Goal: Find specific page/section: Find specific page/section

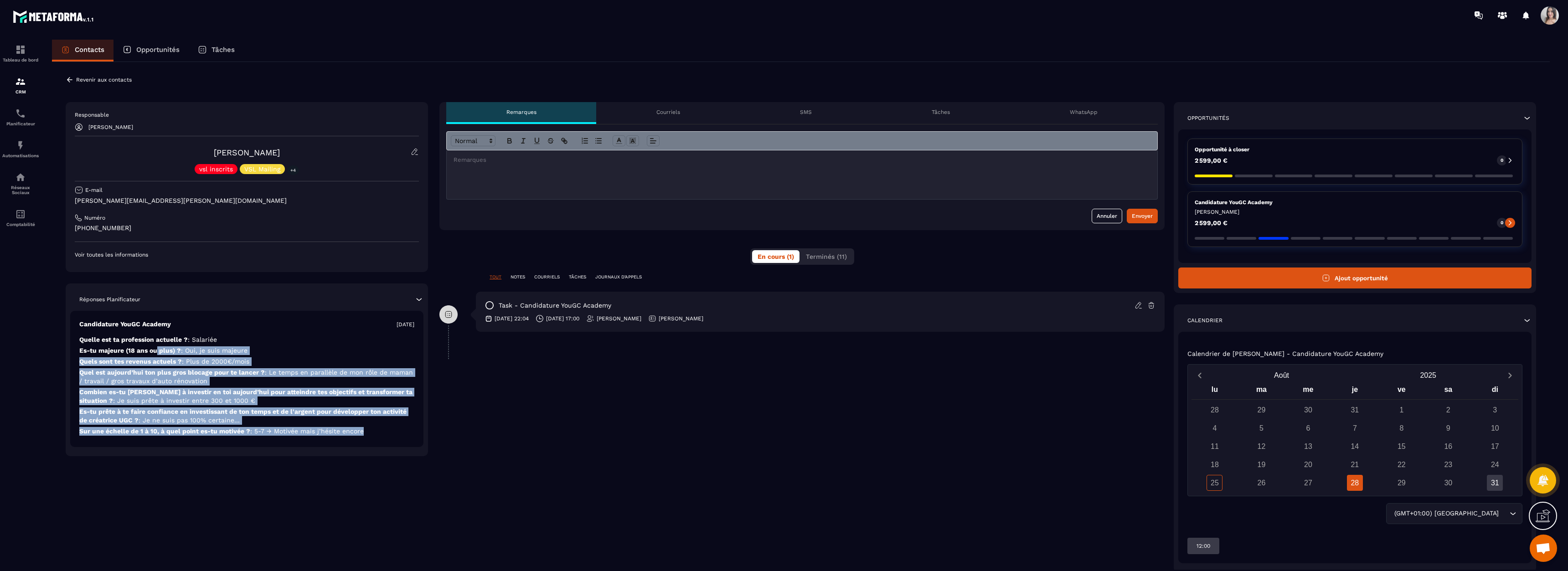
drag, startPoint x: 164, startPoint y: 348, endPoint x: 366, endPoint y: 428, distance: 217.3
click at [366, 428] on div "Candidature YouGC Academy [DATE] Quelle est ta profession actuelle ? : Salariée…" at bounding box center [246, 378] width 353 height 136
click at [366, 428] on p "Sur une échelle de 1 à 10, à quel point es-tu motivée ? : 5-7 → Motivée mais j’…" at bounding box center [246, 432] width 335 height 9
drag, startPoint x: 368, startPoint y: 430, endPoint x: 82, endPoint y: 328, distance: 303.6
click at [82, 328] on div "Candidature YouGC Academy [DATE] Quelle est ta profession actuelle ? : Salariée…" at bounding box center [246, 378] width 353 height 136
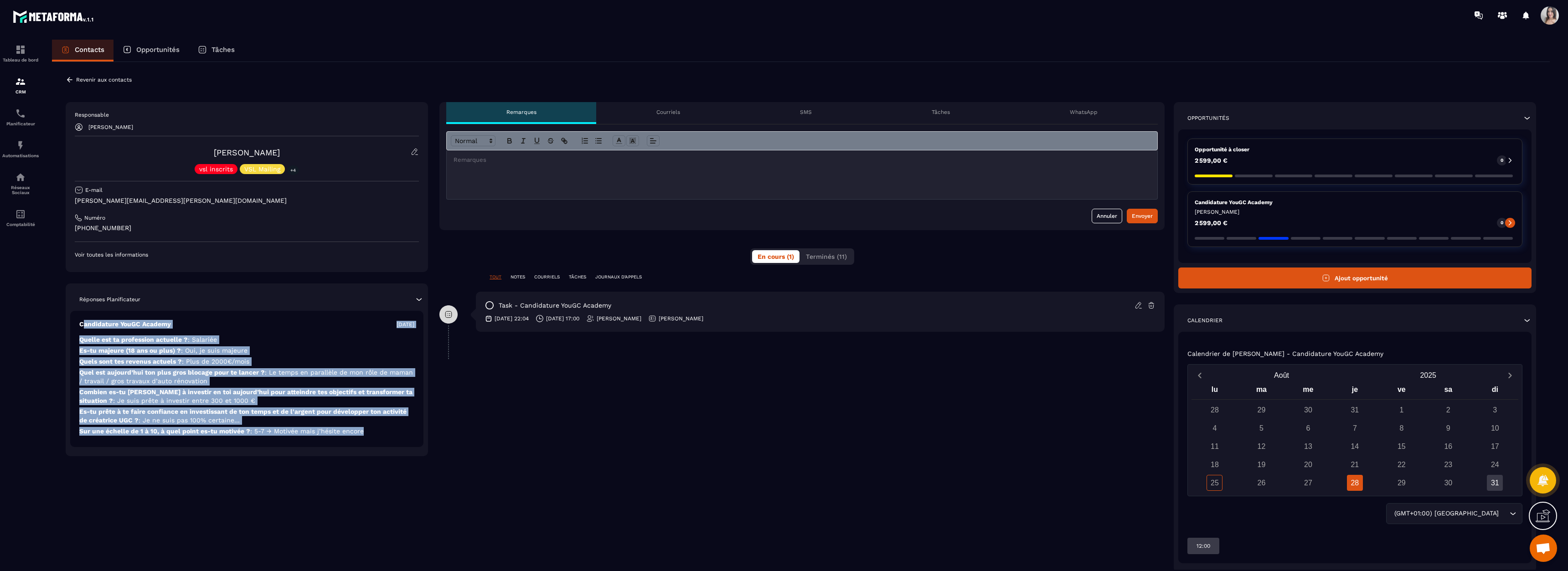
click at [82, 328] on p "Candidature YouGC Academy" at bounding box center [125, 325] width 91 height 9
drag, startPoint x: 82, startPoint y: 328, endPoint x: 377, endPoint y: 434, distance: 313.5
click at [377, 434] on div "Candidature YouGC Academy [DATE] Quelle est ta profession actuelle ? : Salariée…" at bounding box center [246, 378] width 353 height 136
click at [377, 434] on p "Sur une échelle de 1 à 10, à quel point es-tu motivée ? : 5-7 → Motivée mais j’…" at bounding box center [246, 432] width 335 height 9
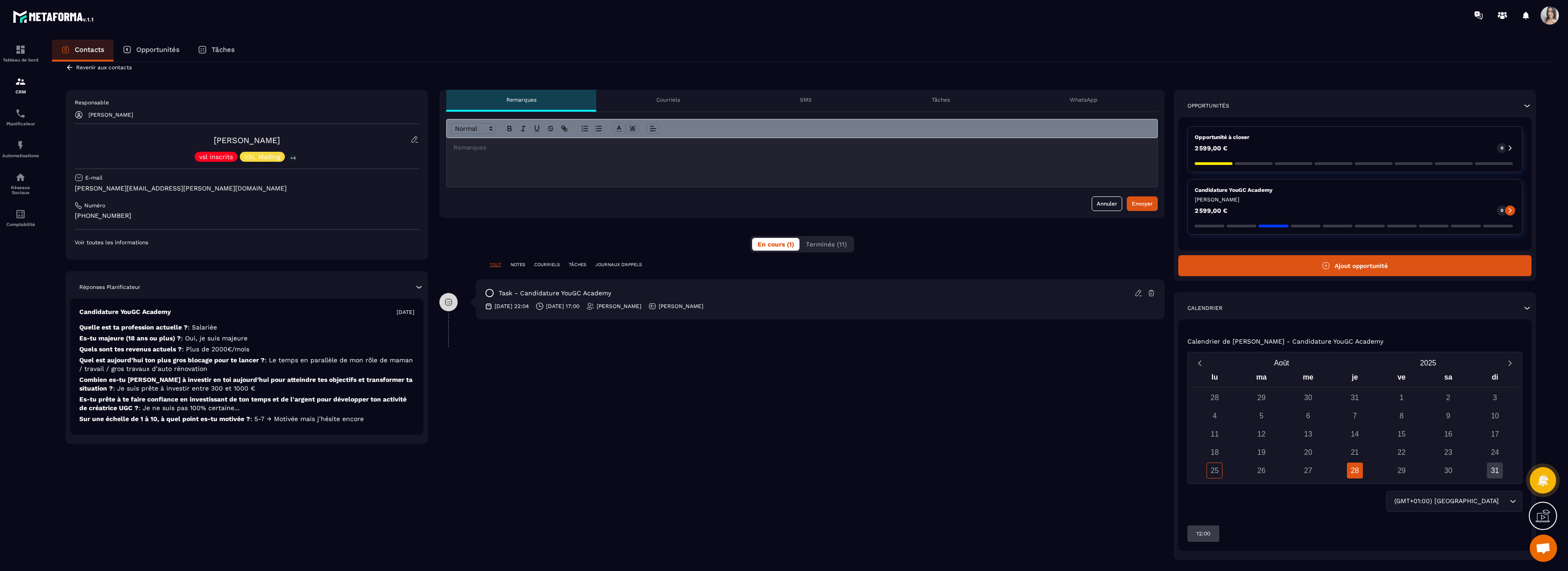
scroll to position [30, 0]
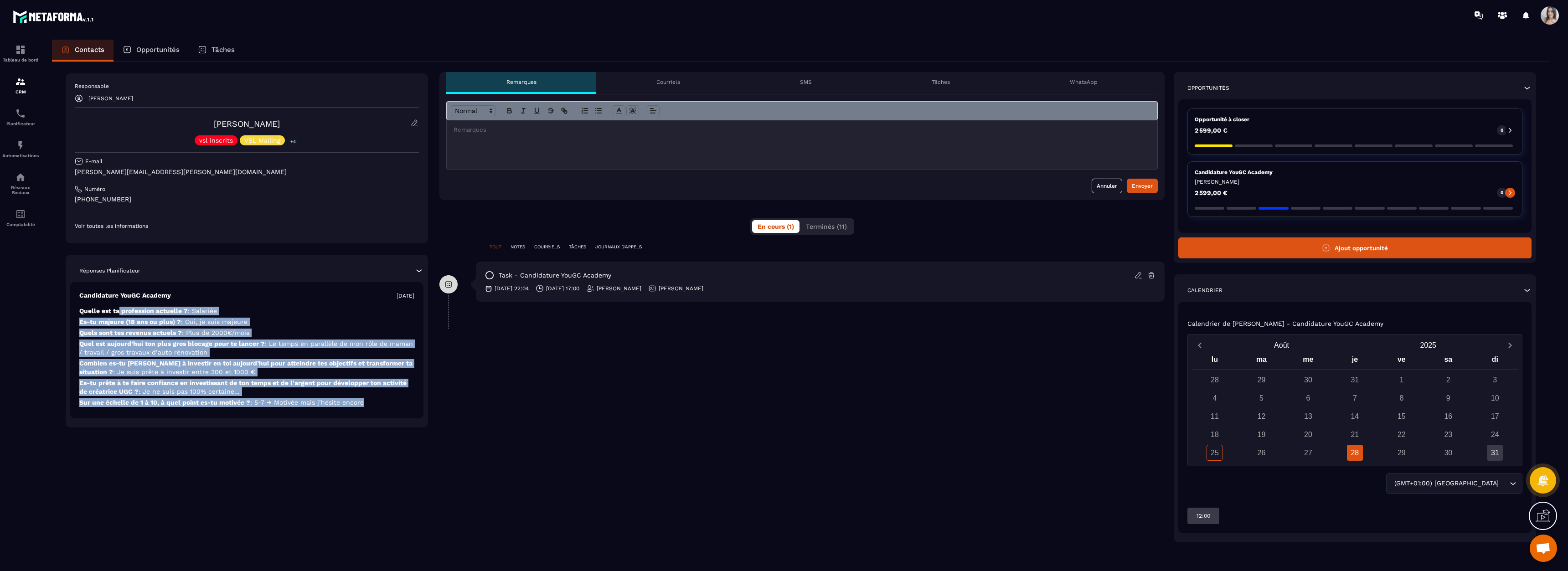
drag, startPoint x: 118, startPoint y: 304, endPoint x: 391, endPoint y: 403, distance: 290.4
click at [391, 403] on div "Candidature YouGC Academy [DATE] Quelle est ta profession actuelle ? : Salariée…" at bounding box center [246, 350] width 353 height 136
click at [391, 403] on p "Sur une échelle de 1 à 10, à quel point es-tu motivée ? : 5-7 → Motivée mais j’…" at bounding box center [246, 403] width 335 height 9
drag, startPoint x: 391, startPoint y: 403, endPoint x: 78, endPoint y: 295, distance: 331.1
click at [78, 295] on div "Candidature YouGC Academy [DATE] Quelle est ta profession actuelle ? : Salariée…" at bounding box center [246, 350] width 353 height 136
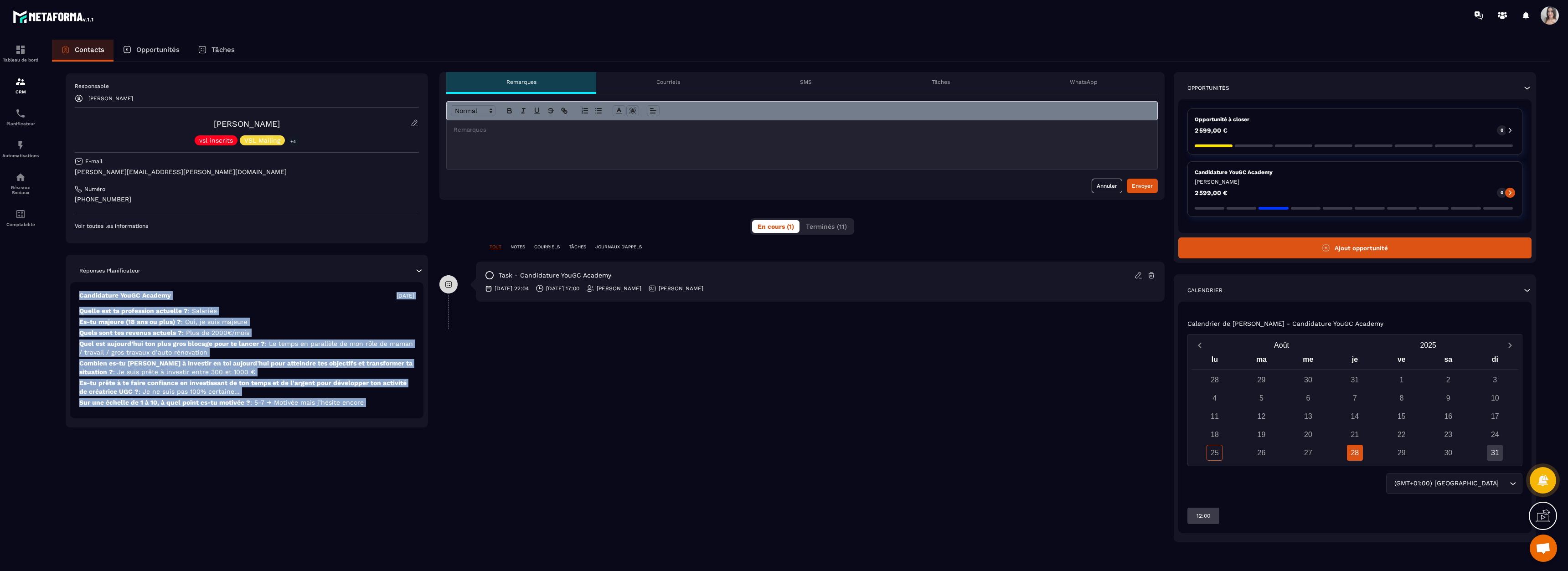
click at [78, 295] on div "Candidature YouGC Academy [DATE] Quelle est ta profession actuelle ? : Salariée…" at bounding box center [246, 350] width 353 height 136
drag, startPoint x: 78, startPoint y: 295, endPoint x: 371, endPoint y: 405, distance: 313.0
click at [371, 405] on div "Candidature YouGC Academy [DATE] Quelle est ta profession actuelle ? : Salariée…" at bounding box center [246, 350] width 353 height 136
click at [371, 405] on p "Sur une échelle de 1 à 10, à quel point es-tu motivée ? : 5-7 → Motivée mais j’…" at bounding box center [246, 403] width 335 height 9
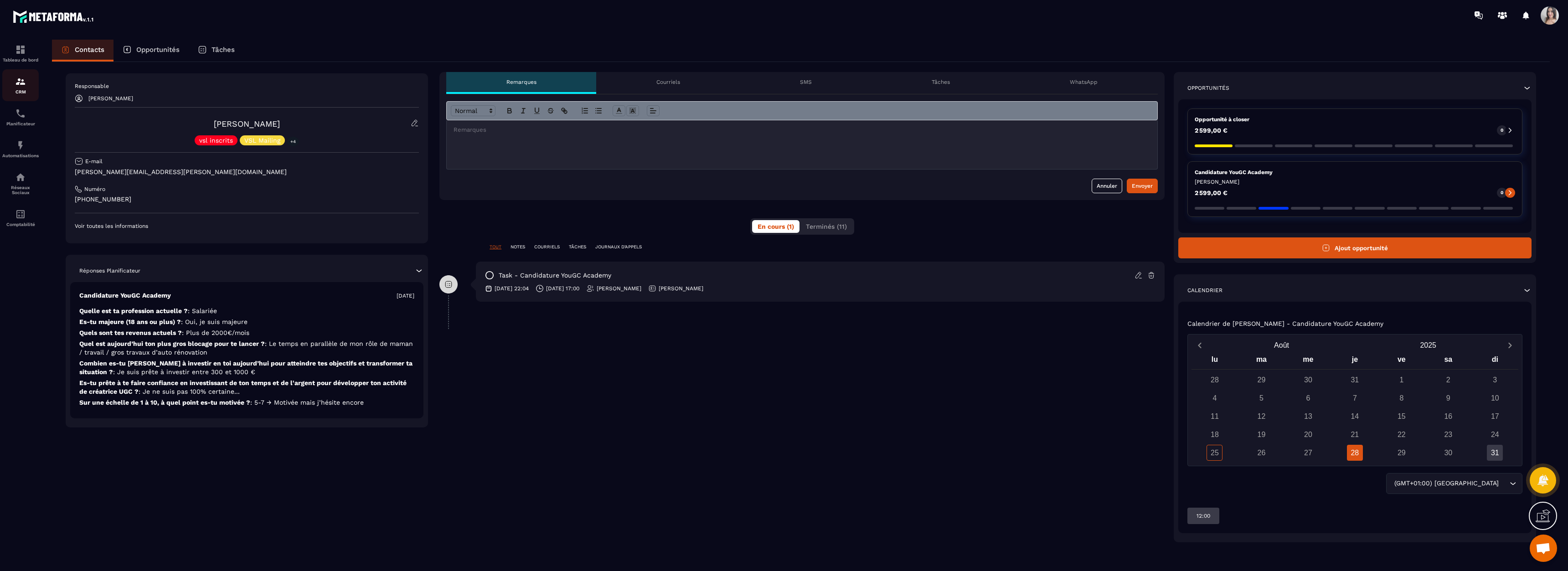
click at [21, 89] on div "CRM" at bounding box center [21, 85] width 37 height 18
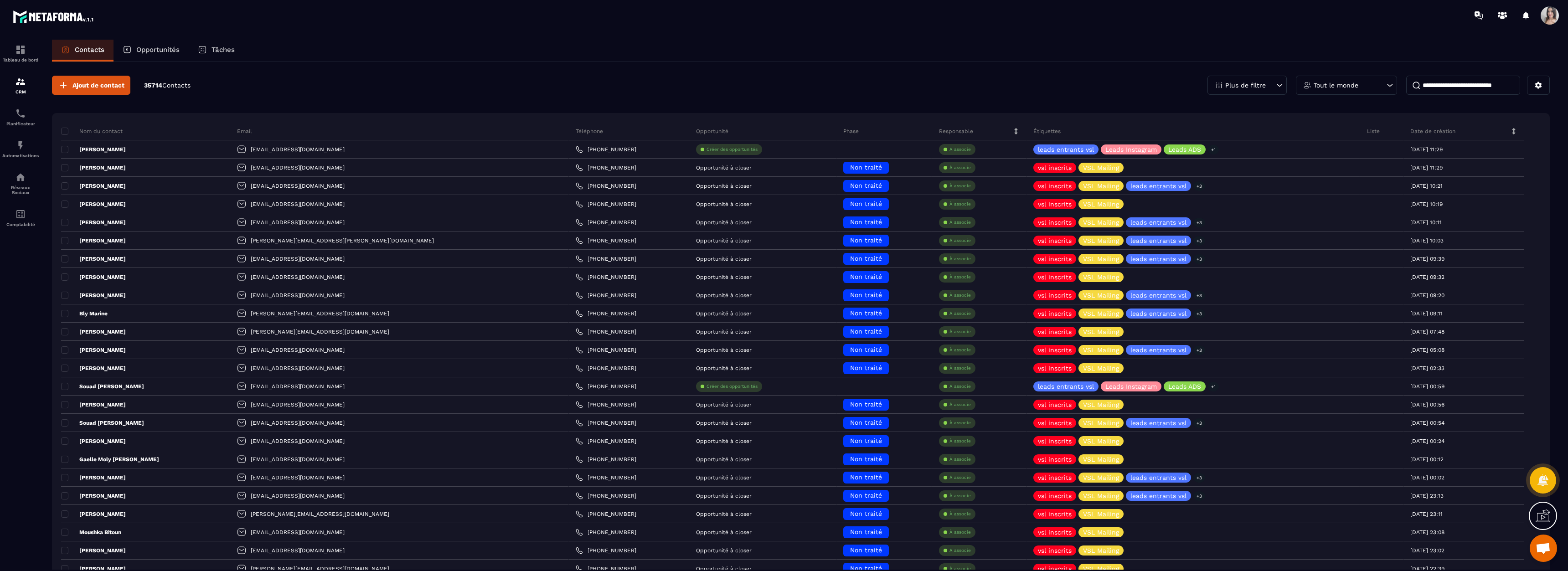
click at [1450, 81] on input at bounding box center [1464, 85] width 114 height 19
paste input "**********"
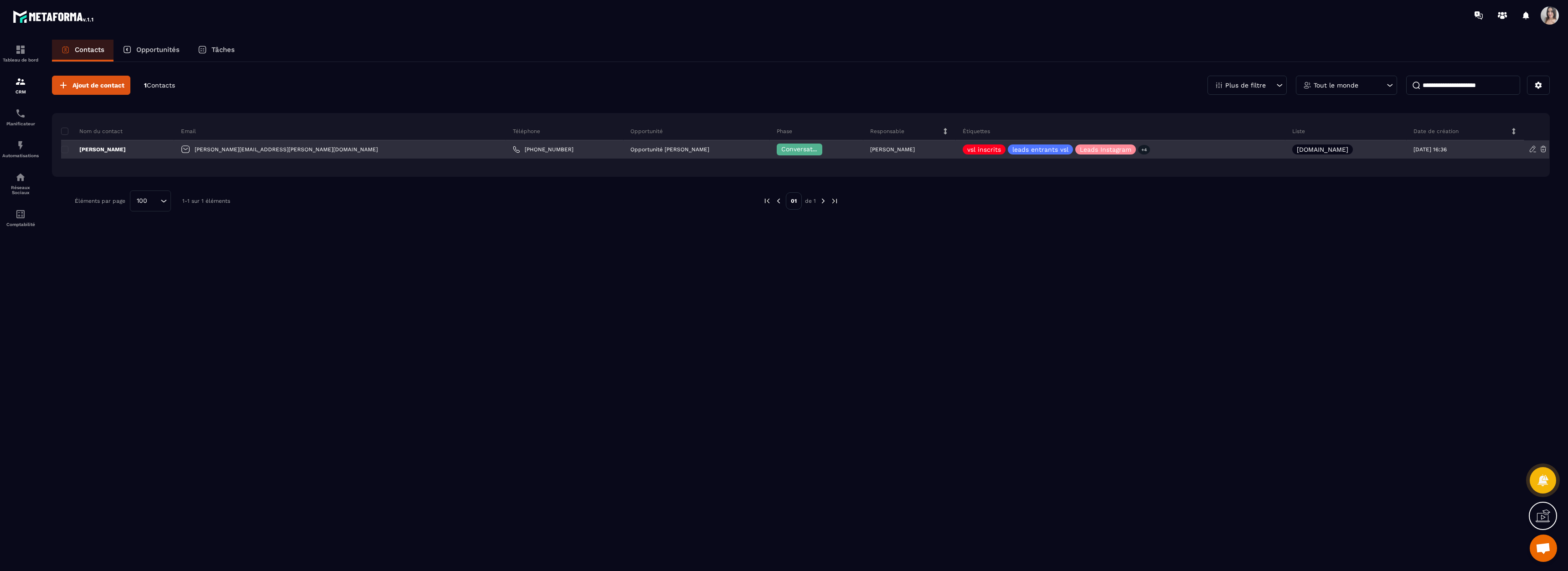
type input "**********"
click at [100, 151] on p "[PERSON_NAME]" at bounding box center [94, 149] width 65 height 7
